Goal: Task Accomplishment & Management: Manage account settings

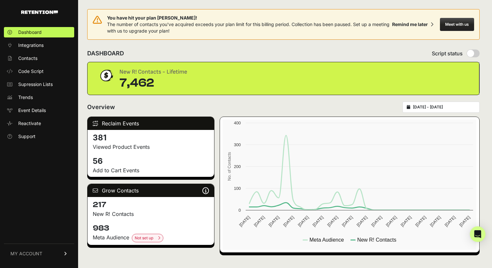
click at [27, 253] on span "MY ACCOUNT" at bounding box center [26, 253] width 32 height 7
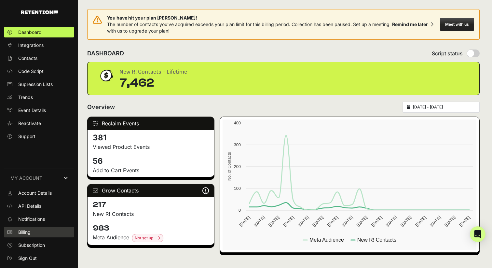
click at [29, 230] on span "Billing" at bounding box center [24, 232] width 12 height 7
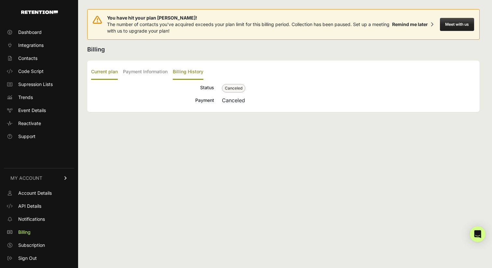
click at [182, 68] on label "Billing History" at bounding box center [188, 71] width 31 height 15
click at [0, 0] on input "Billing History" at bounding box center [0, 0] width 0 height 0
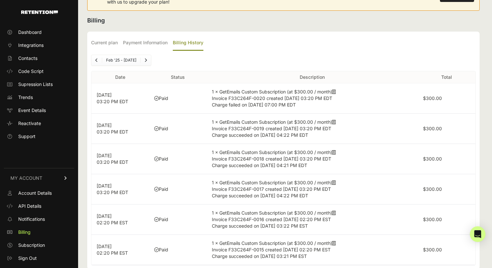
scroll to position [42, 0]
